Goal: Transaction & Acquisition: Subscribe to service/newsletter

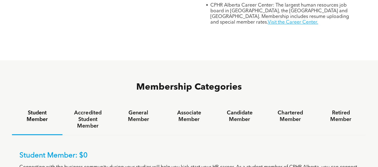
scroll to position [311, 0]
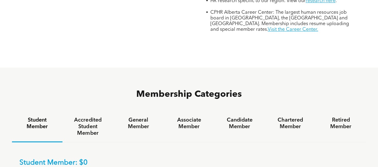
click at [188, 117] on h4 "Associate Member" at bounding box center [189, 123] width 40 height 13
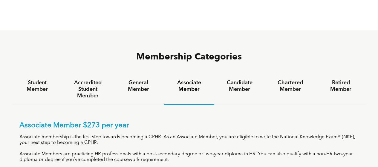
scroll to position [349, 0]
click at [238, 79] on h4 "Candidate Member" at bounding box center [240, 85] width 40 height 13
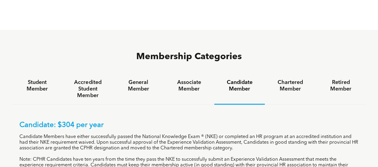
click at [296, 79] on h4 "Chartered Member" at bounding box center [290, 85] width 40 height 13
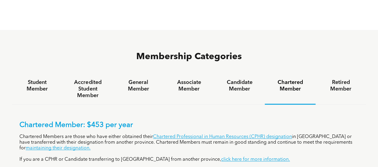
click at [190, 79] on h4 "Associate Member" at bounding box center [189, 85] width 40 height 13
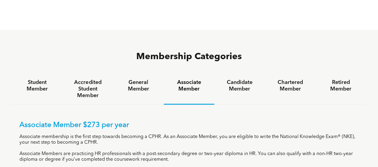
click at [240, 79] on h4 "Candidate Member" at bounding box center [240, 85] width 40 height 13
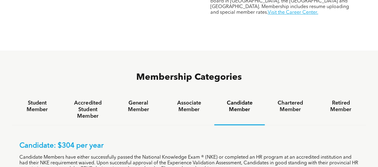
scroll to position [326, 0]
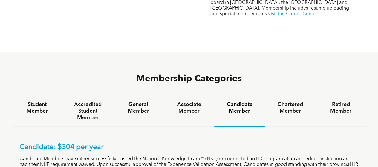
click at [132, 101] on h4 "General Member" at bounding box center [139, 107] width 40 height 13
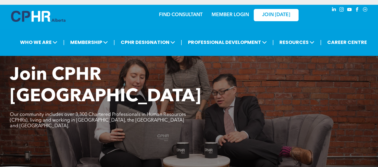
scroll to position [0, 0]
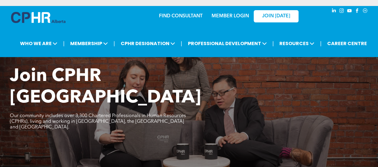
click at [282, 21] on link "JOIN [DATE]" at bounding box center [276, 16] width 45 height 12
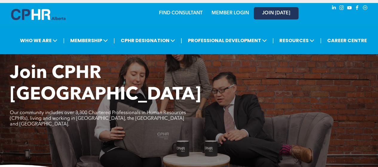
click at [273, 18] on link "JOIN [DATE]" at bounding box center [276, 13] width 45 height 12
